Goal: Task Accomplishment & Management: Complete application form

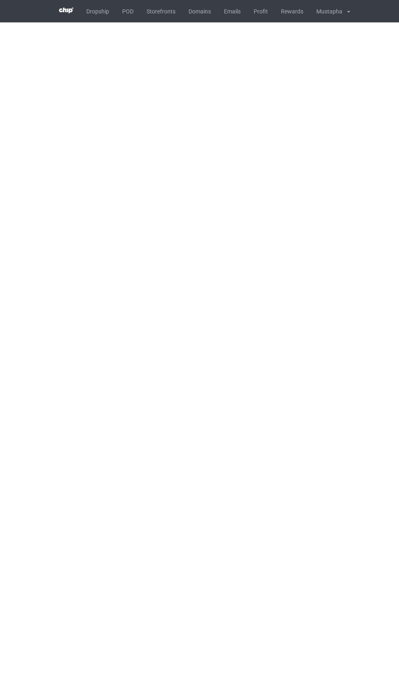
click at [127, 12] on link "POD" at bounding box center [128, 11] width 24 height 22
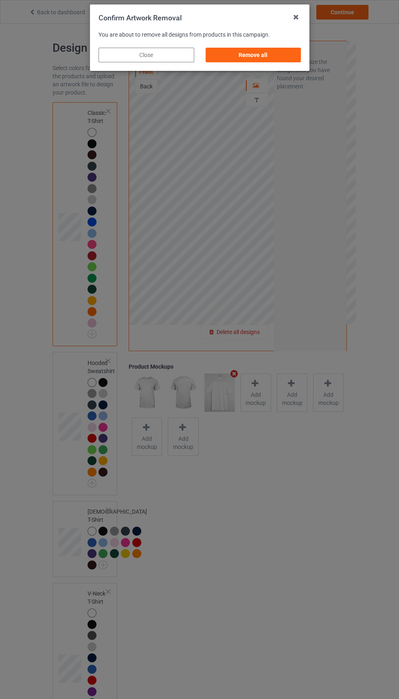
click at [272, 58] on div "Remove all" at bounding box center [253, 55] width 96 height 15
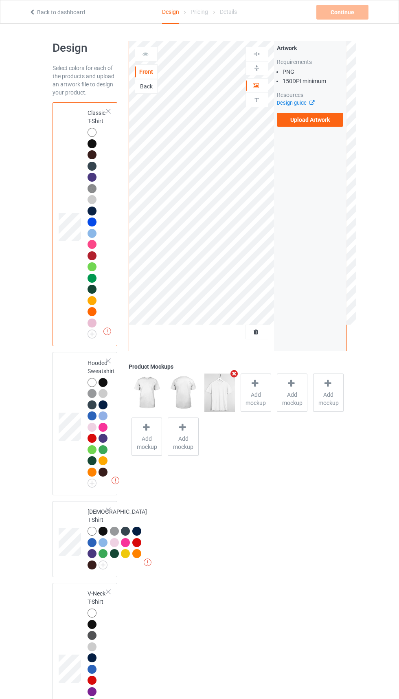
click at [323, 119] on label "Upload Artwork" at bounding box center [310, 120] width 67 height 14
click at [0, 0] on input "Upload Artwork" at bounding box center [0, 0] width 0 height 0
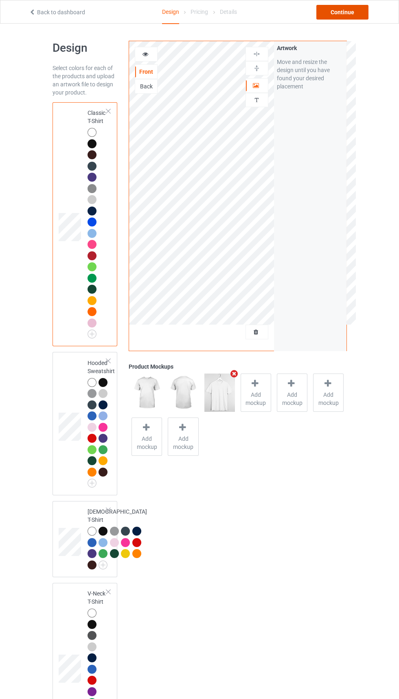
click at [351, 14] on div "Continue" at bounding box center [342, 12] width 52 height 15
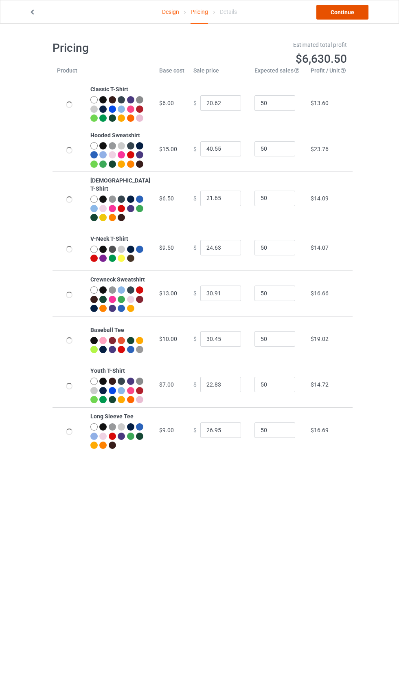
click at [345, 17] on link "Continue" at bounding box center [342, 12] width 52 height 15
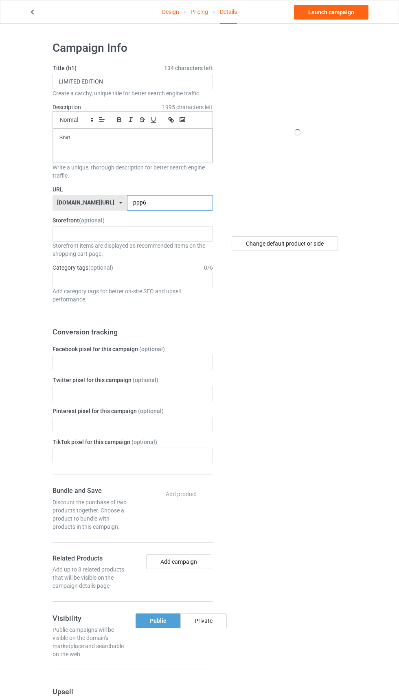
click at [163, 204] on input "ppp6" at bounding box center [170, 202] width 86 height 15
type input "p"
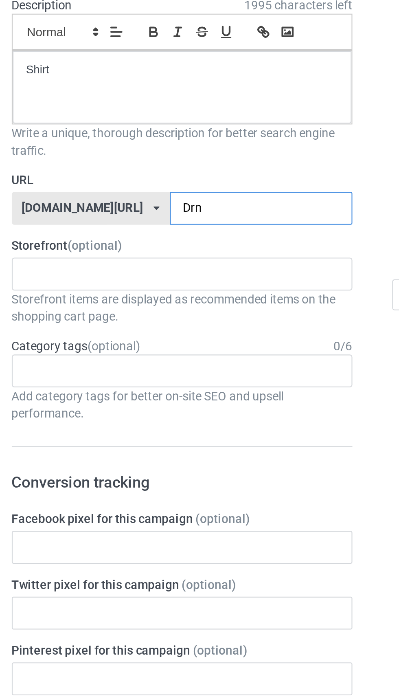
type input "Drnn"
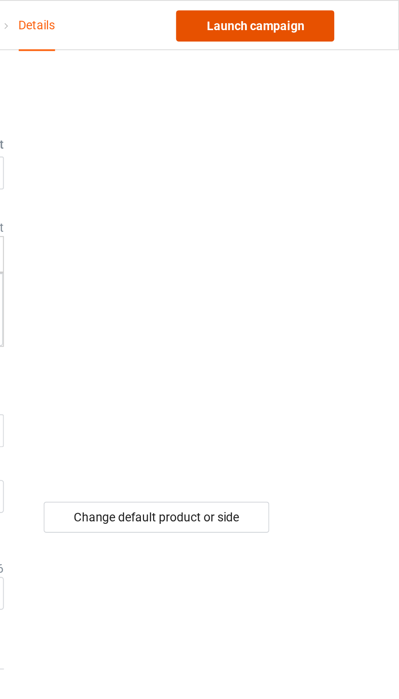
click at [334, 12] on link "Launch campaign" at bounding box center [331, 12] width 75 height 15
